Goal: Entertainment & Leisure: Consume media (video, audio)

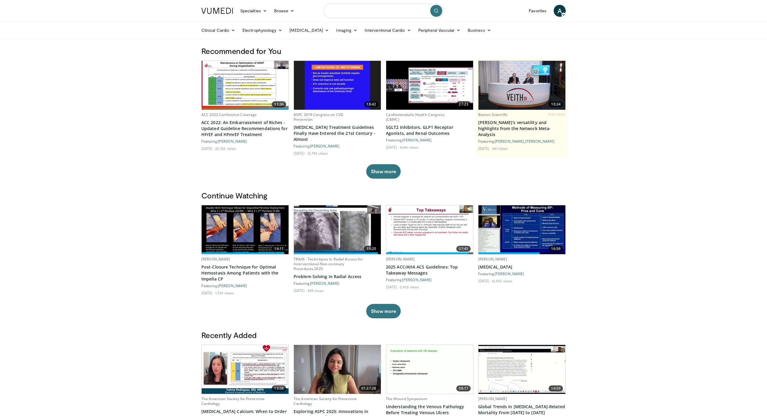
click at [354, 11] on input "Search topics, interventions" at bounding box center [384, 11] width 120 height 14
type input "**********"
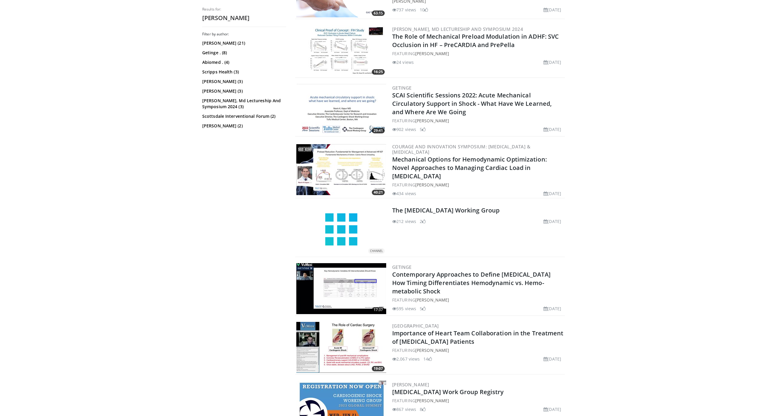
scroll to position [284, 0]
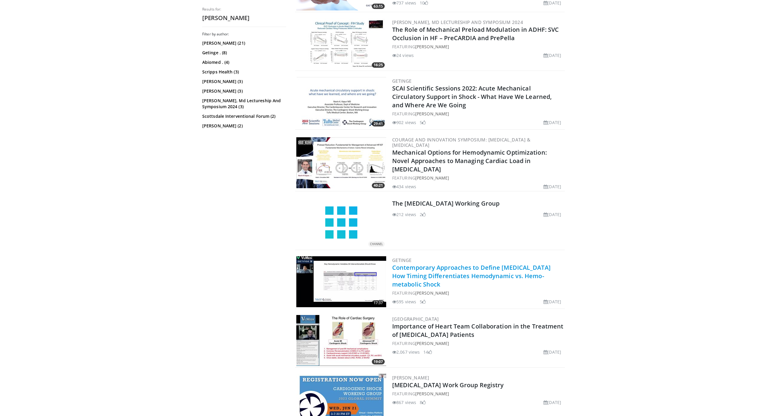
click at [469, 273] on link "Contemporary Approaches to Define [MEDICAL_DATA] How Timing Differentiates Hemo…" at bounding box center [471, 275] width 158 height 25
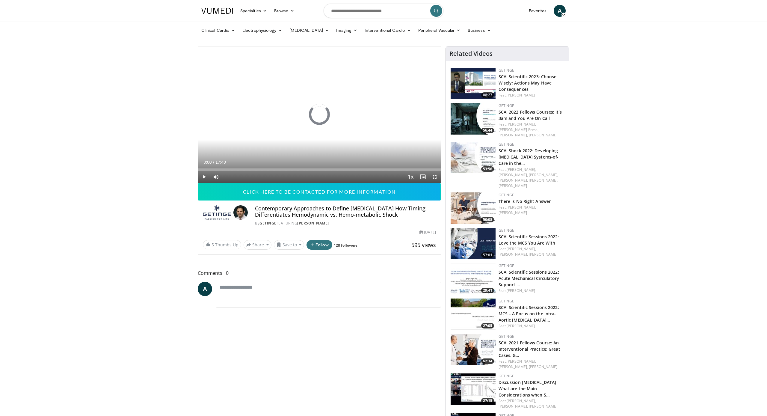
click at [434, 176] on span "Video Player" at bounding box center [435, 177] width 12 height 12
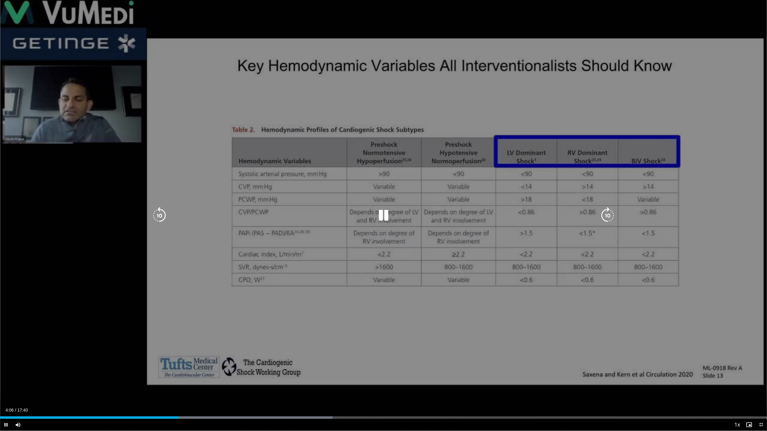
click at [384, 218] on icon "Video Player" at bounding box center [383, 215] width 17 height 17
click at [383, 218] on icon "Video Player" at bounding box center [383, 215] width 17 height 17
click at [384, 215] on icon "Video Player" at bounding box center [383, 215] width 17 height 17
click at [386, 216] on icon "Video Player" at bounding box center [383, 215] width 17 height 17
click at [386, 218] on icon "Video Player" at bounding box center [383, 215] width 17 height 17
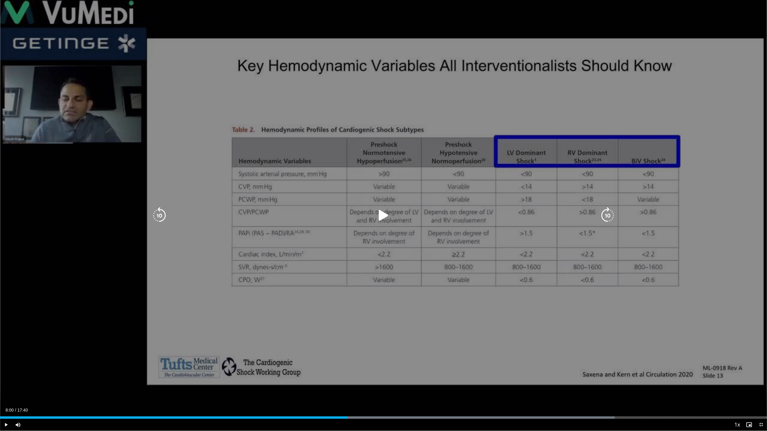
click at [387, 214] on icon "Video Player" at bounding box center [383, 215] width 17 height 17
click at [382, 218] on icon "Video Player" at bounding box center [383, 215] width 17 height 17
click at [380, 216] on icon "Video Player" at bounding box center [383, 215] width 17 height 17
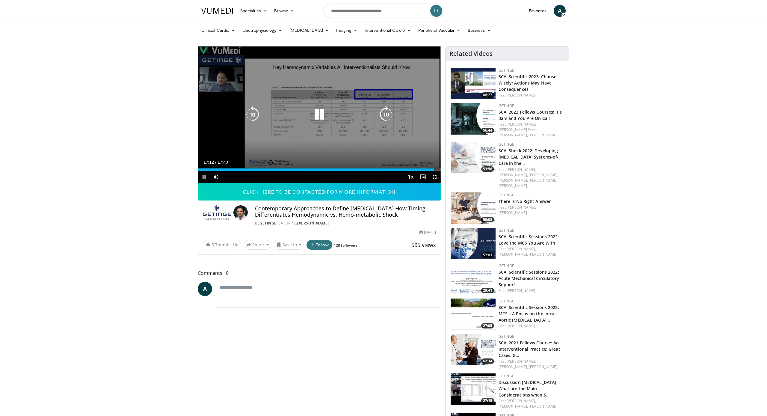
click at [324, 115] on icon "Video Player" at bounding box center [319, 114] width 17 height 17
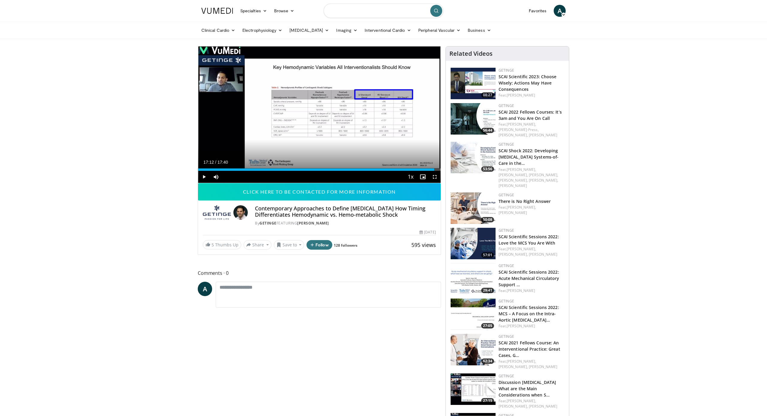
click at [340, 11] on input "Search topics, interventions" at bounding box center [384, 11] width 120 height 14
type input "*********"
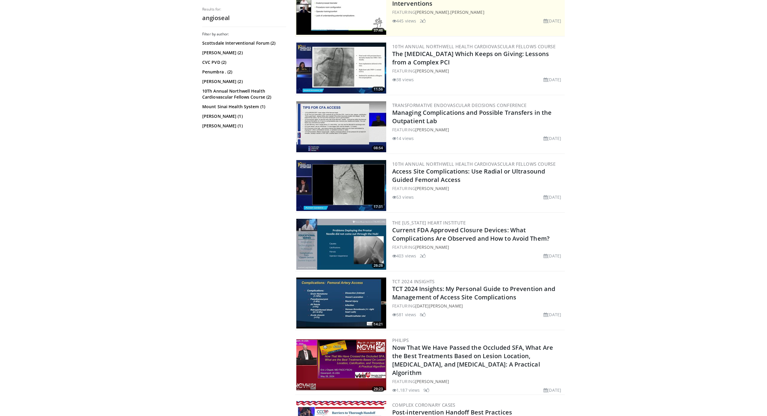
scroll to position [143, 0]
click at [463, 234] on link "Current FDA Approved Closure Devices: What Complications Are Observed and How t…" at bounding box center [470, 234] width 157 height 16
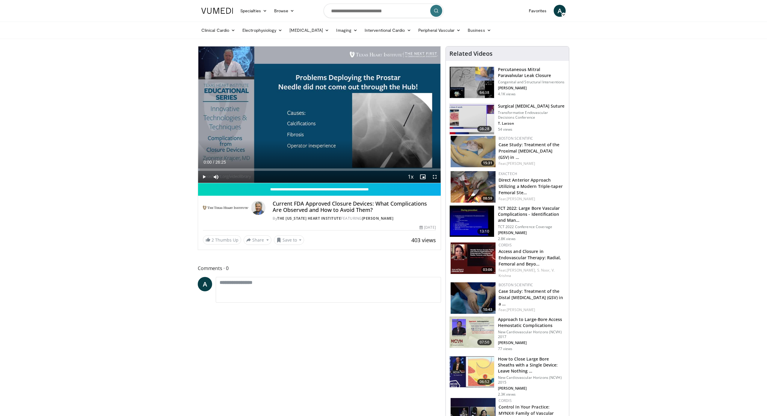
click at [434, 177] on span "Video Player" at bounding box center [435, 177] width 12 height 12
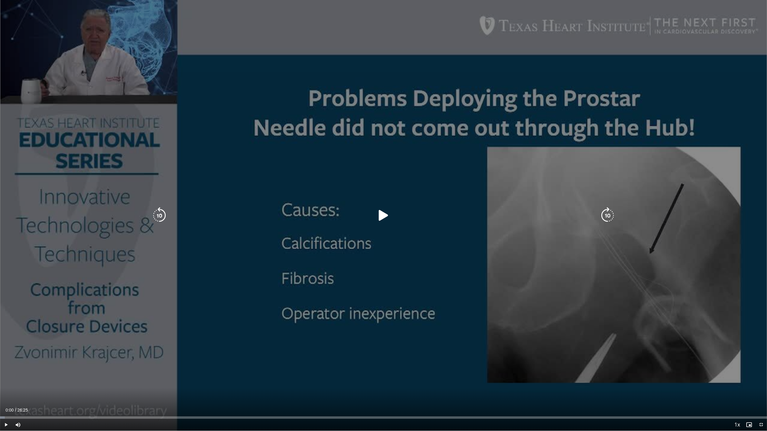
click at [384, 218] on icon "Video Player" at bounding box center [383, 215] width 17 height 17
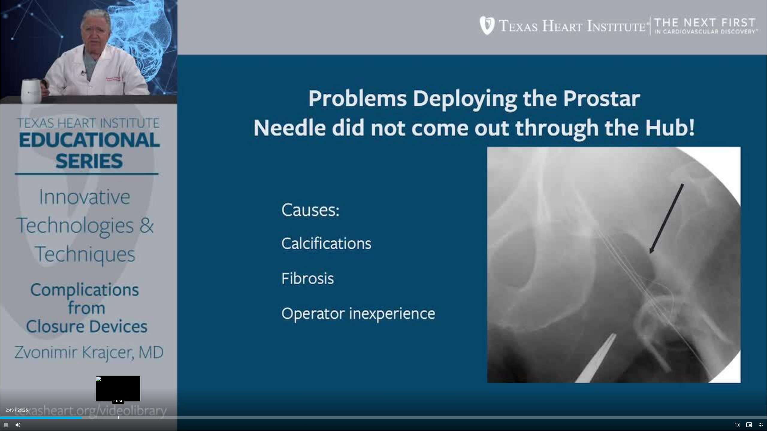
click at [118, 416] on div "Progress Bar" at bounding box center [118, 418] width 1 height 2
click at [146, 416] on div "Progress Bar" at bounding box center [146, 418] width 1 height 2
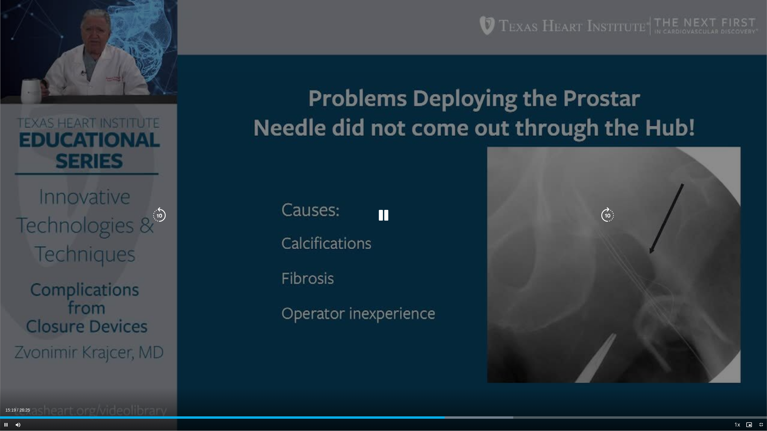
click at [383, 216] on icon "Video Player" at bounding box center [383, 215] width 17 height 17
